Goal: Find contact information: Find contact information

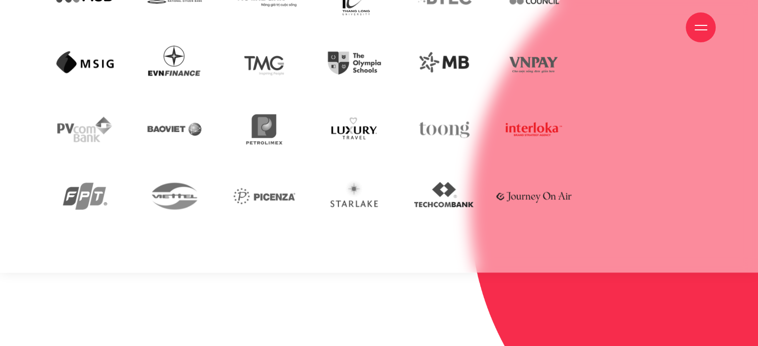
scroll to position [2396, 0]
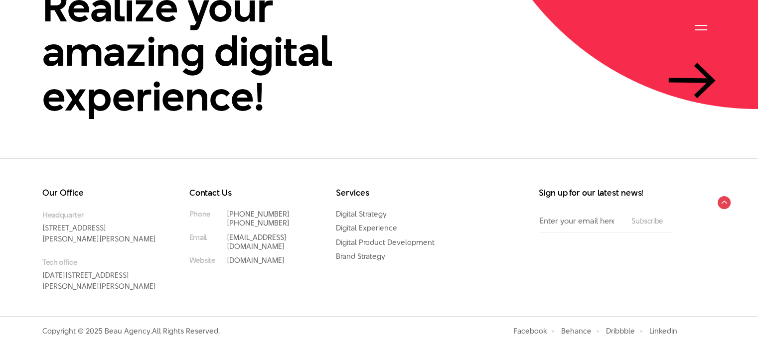
drag, startPoint x: 287, startPoint y: 201, endPoint x: 218, endPoint y: 203, distance: 68.8
click at [218, 210] on li "Phone [PHONE_NUMBER] [PHONE_NUMBER]" at bounding box center [247, 219] width 117 height 18
copy link "[PHONE_NUMBER]"
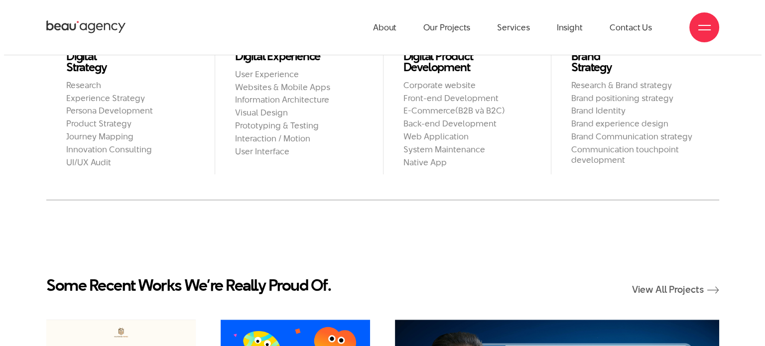
scroll to position [0, 0]
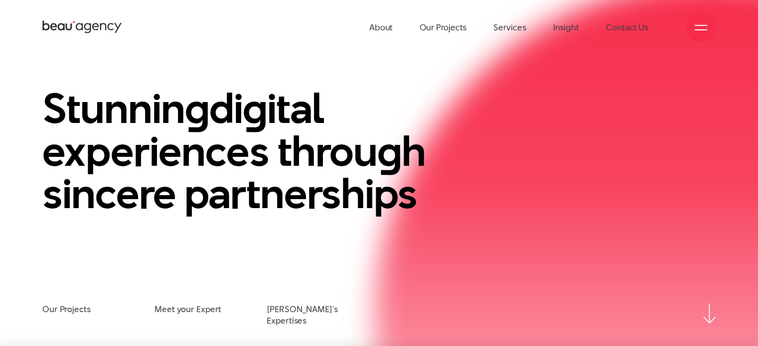
click at [702, 26] on div at bounding box center [701, 27] width 12 height 12
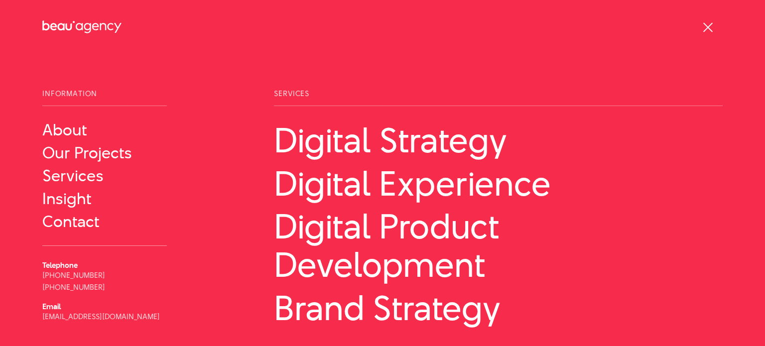
click at [703, 19] on div at bounding box center [708, 27] width 30 height 30
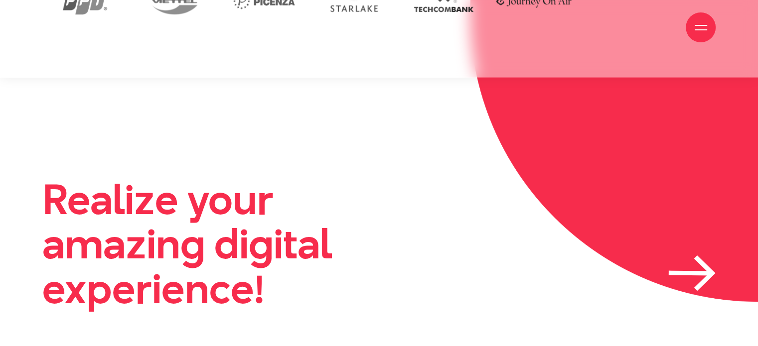
scroll to position [2396, 0]
